Goal: Find specific page/section: Find specific page/section

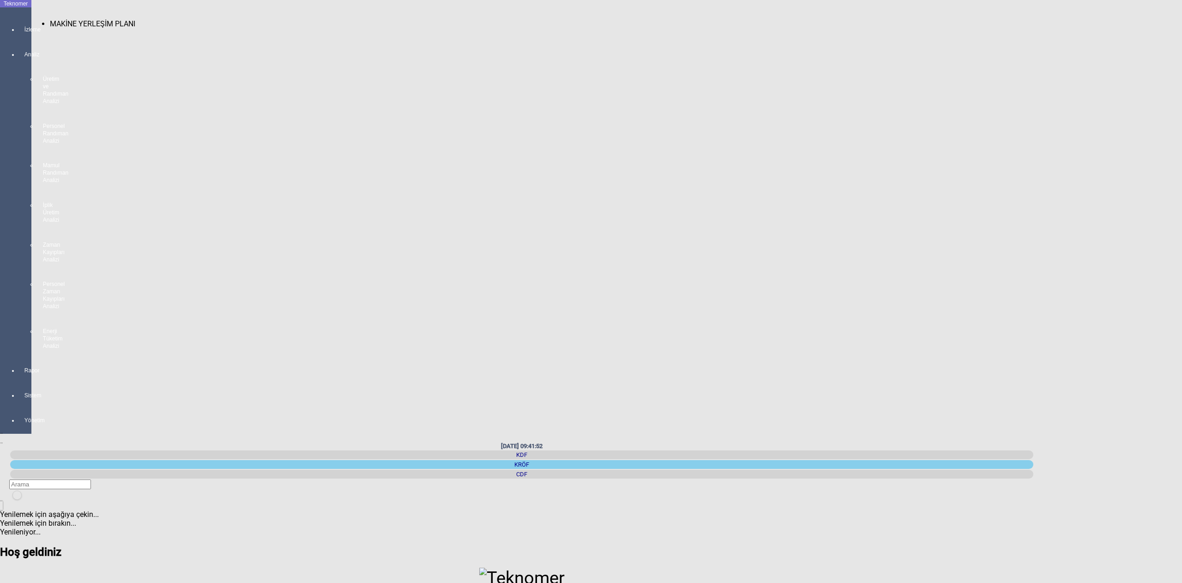
click at [67, 19] on span "MAKİNE YERLEŞİM PLANI" at bounding box center [92, 23] width 85 height 9
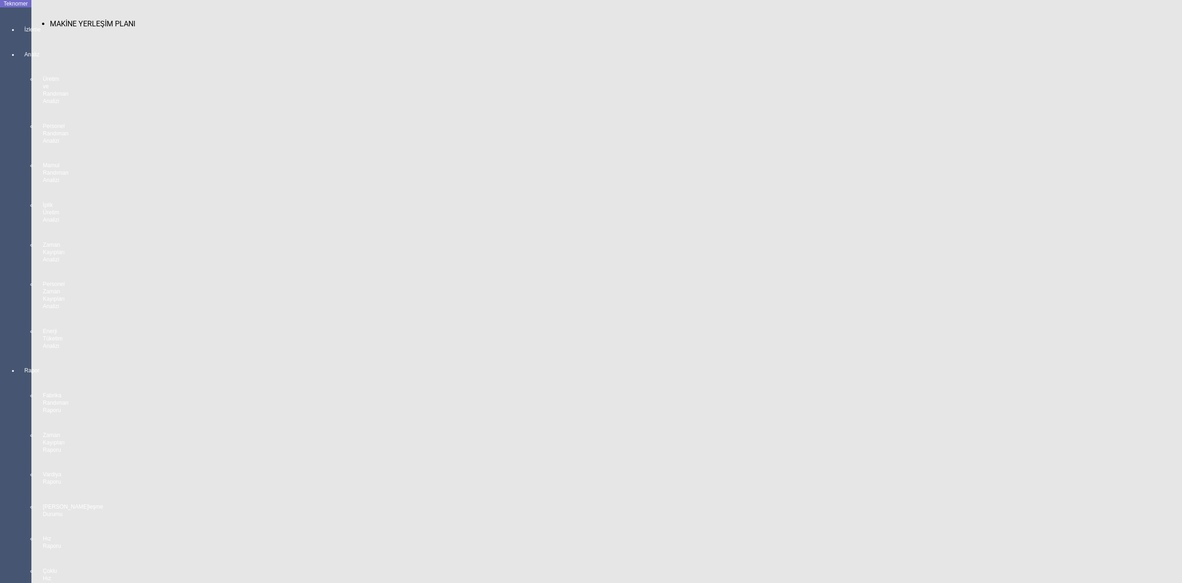
click at [18, 38] on div at bounding box center [24, 38] width 13 height 0
click at [50, 20] on span "MAKİNE YERLEŞİM PLANI" at bounding box center [92, 23] width 85 height 9
